Goal: Information Seeking & Learning: Learn about a topic

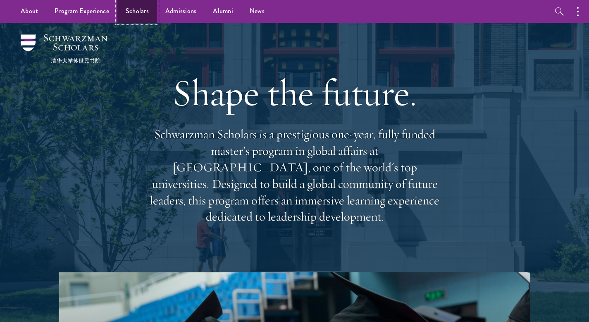
click at [136, 12] on link "Scholars" at bounding box center [137, 11] width 40 height 23
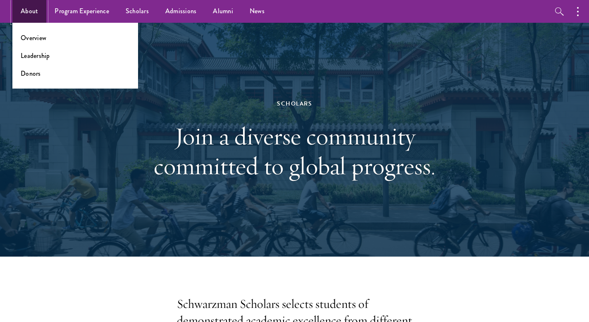
click at [29, 10] on link "About" at bounding box center [29, 11] width 34 height 23
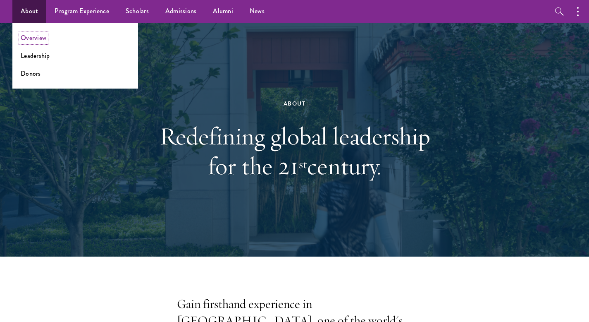
click at [38, 38] on link "Overview" at bounding box center [34, 38] width 26 height 10
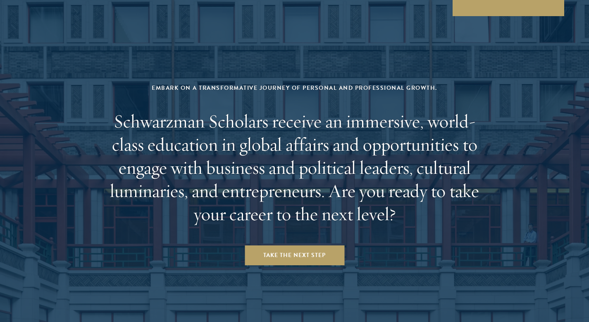
scroll to position [3390, 0]
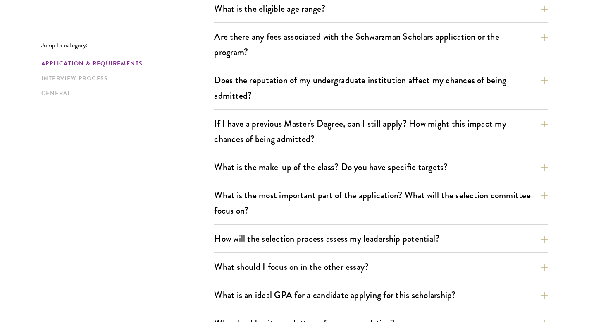
scroll to position [309, 0]
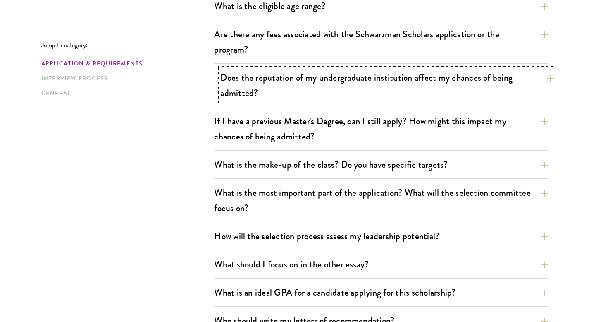
click at [286, 87] on button "Does the reputation of my undergraduate institution affect my chances of being …" at bounding box center [387, 85] width 334 height 34
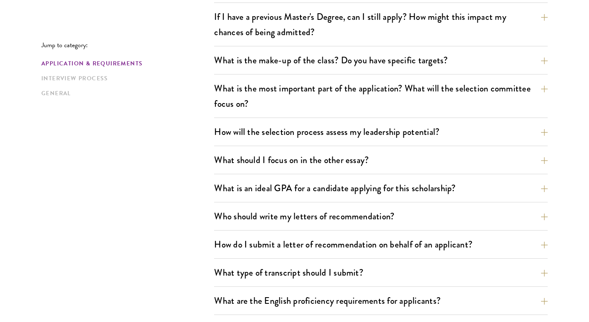
scroll to position [497, 0]
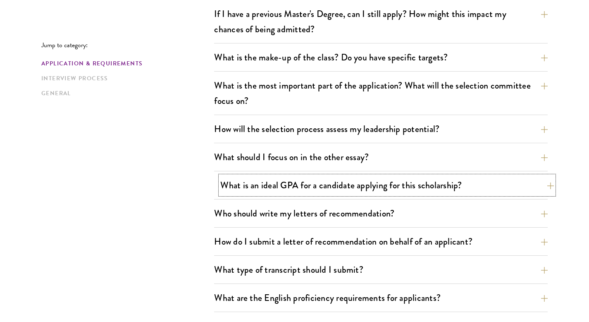
click at [273, 181] on button "What is an ideal GPA for a candidate applying for this scholarship?" at bounding box center [387, 185] width 334 height 19
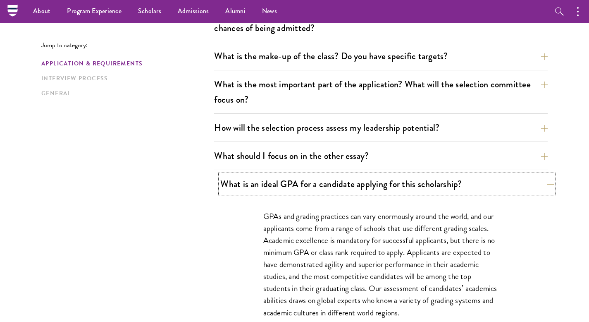
scroll to position [416, 0]
